Goal: Task Accomplishment & Management: Manage account settings

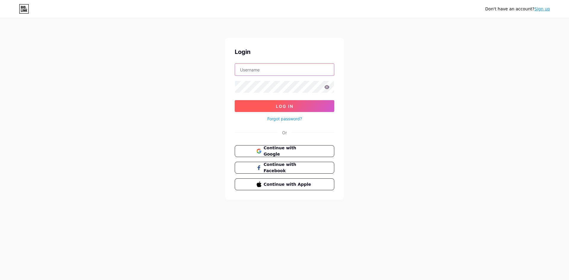
type input "prefeituraentrerios"
click at [284, 108] on span "Log In" at bounding box center [284, 106] width 17 height 5
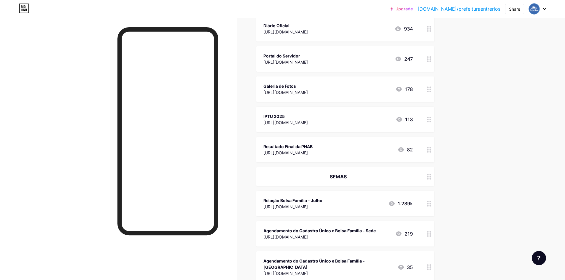
scroll to position [62, 0]
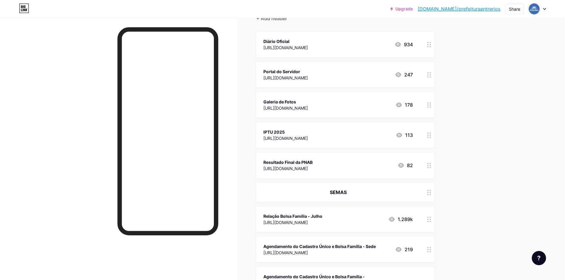
click at [306, 158] on div "Resultado Final da PNAB [URL][DOMAIN_NAME] 82" at bounding box center [345, 165] width 178 height 25
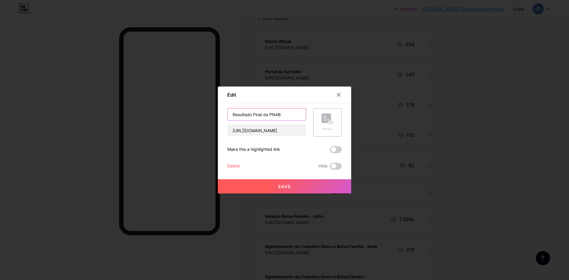
click at [258, 114] on input "Resultado Final da PNAB" at bounding box center [267, 114] width 78 height 12
drag, startPoint x: 250, startPoint y: 114, endPoint x: 222, endPoint y: 111, distance: 28.4
click at [222, 111] on div "Edit Content YouTube Play YouTube video without leaving your page. ADD Vimeo Pl…" at bounding box center [284, 140] width 133 height 107
click at [259, 114] on input "Resultado Final da PNAB" at bounding box center [267, 114] width 78 height 12
drag, startPoint x: 253, startPoint y: 113, endPoint x: 219, endPoint y: 110, distance: 33.7
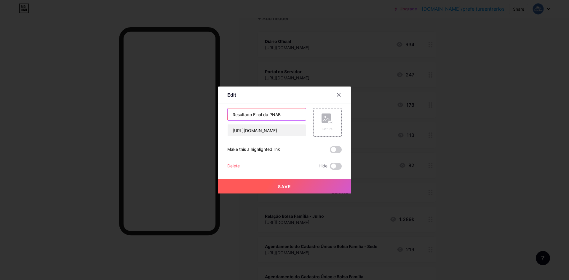
click at [219, 110] on div "Edit Content YouTube Play YouTube video without leaving your page. ADD Vimeo Pl…" at bounding box center [284, 140] width 133 height 107
type input "Consulta Pública Ciclo 2 da PNAB"
click at [303, 189] on button "Save" at bounding box center [284, 186] width 133 height 14
